Goal: Find specific page/section: Find specific page/section

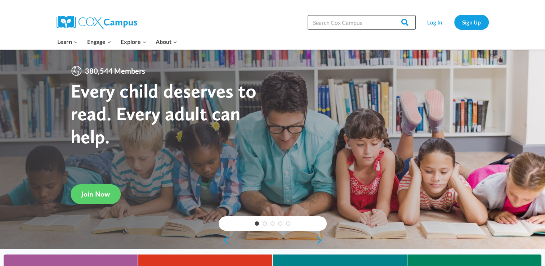
click at [326, 23] on input "Search in [URL][DOMAIN_NAME]" at bounding box center [361, 22] width 108 height 14
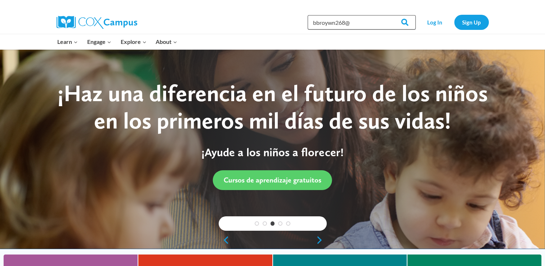
click at [326, 23] on input "bbroywn268@" at bounding box center [361, 22] width 108 height 14
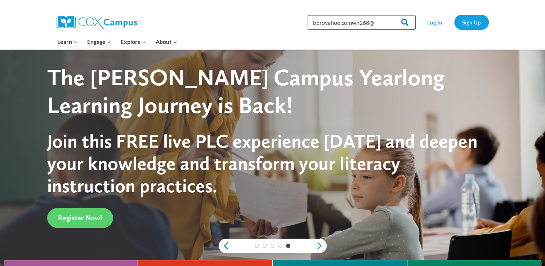
type input "bbroyahoo.comwn268@"
click at [407, 21] on input "Search" at bounding box center [401, 22] width 28 height 14
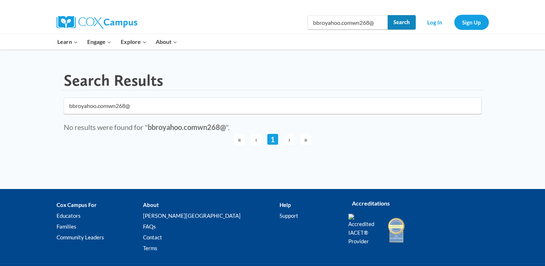
click at [403, 21] on input "Search" at bounding box center [401, 22] width 28 height 14
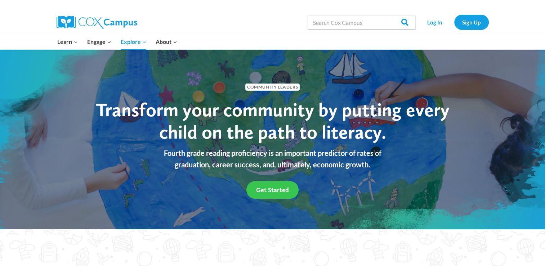
click at [269, 192] on span "Get Started" at bounding box center [272, 190] width 33 height 8
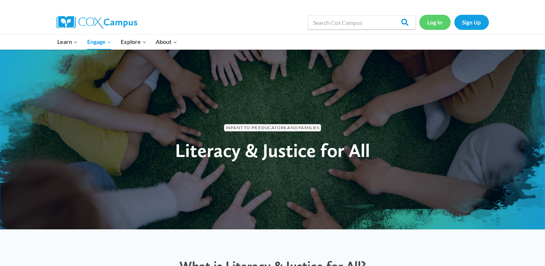
click at [433, 20] on link "Log In" at bounding box center [434, 22] width 31 height 15
